Goal: Find specific page/section: Find specific page/section

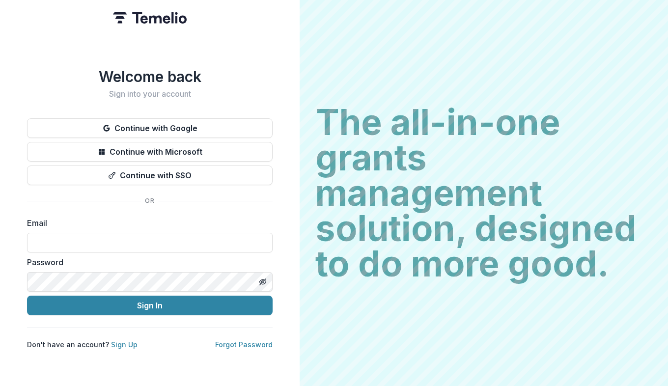
type input "**********"
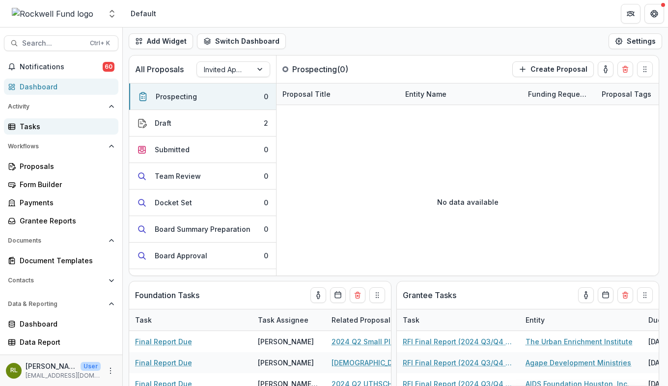
click at [34, 126] on div "Tasks" at bounding box center [65, 126] width 91 height 10
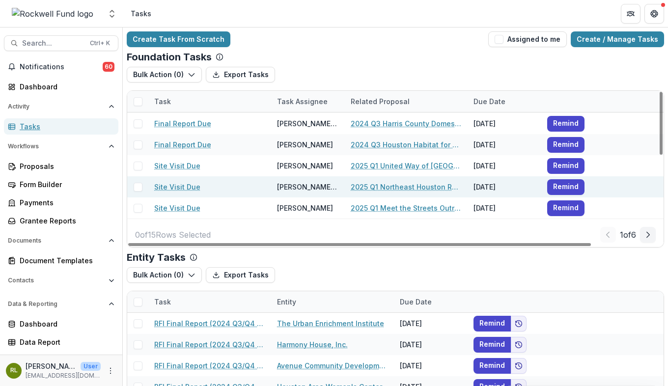
scroll to position [214, 0]
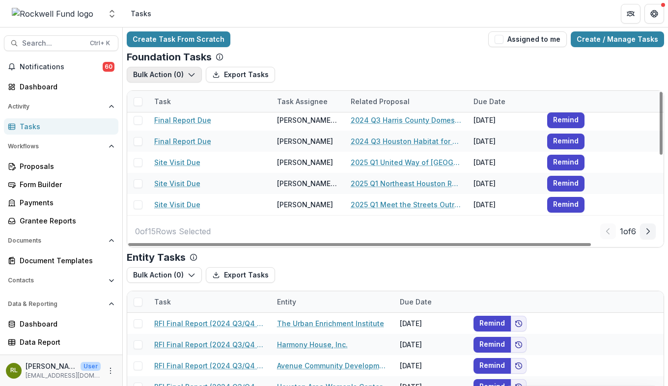
click at [191, 74] on icon "button" at bounding box center [192, 75] width 8 height 8
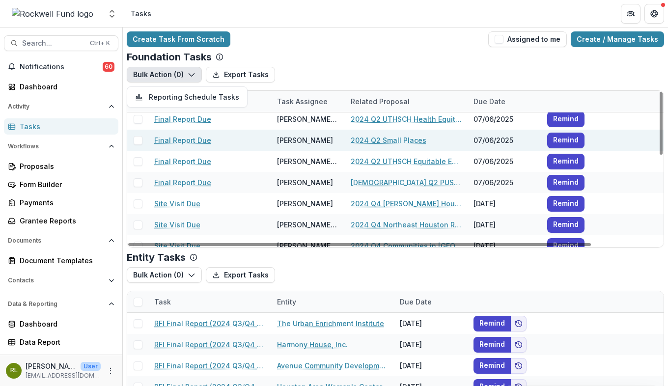
scroll to position [0, 0]
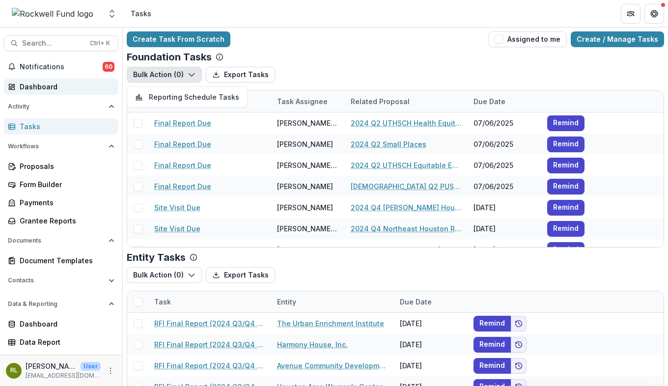
click at [36, 86] on div "Dashboard" at bounding box center [65, 87] width 91 height 10
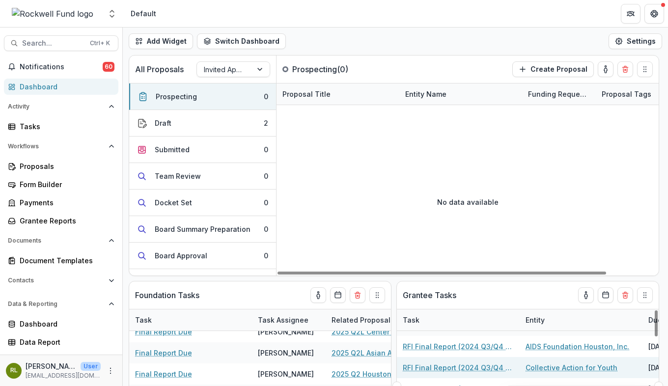
scroll to position [49, 0]
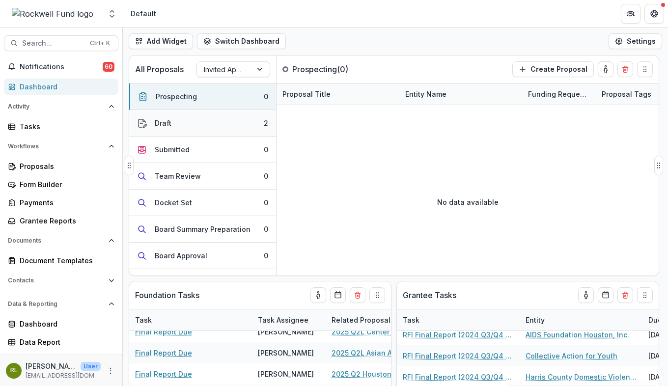
click at [164, 123] on div "Draft" at bounding box center [163, 123] width 17 height 10
